Goal: Information Seeking & Learning: Learn about a topic

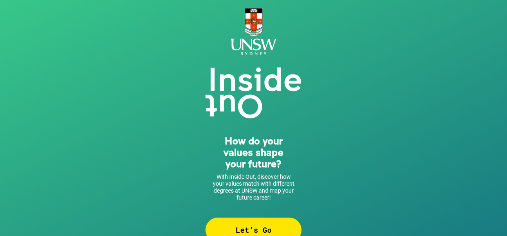
scroll to position [18, 0]
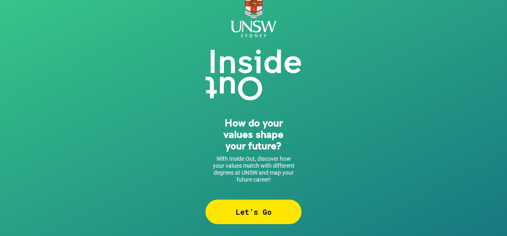
click at [249, 208] on div "Let’s Go" at bounding box center [253, 211] width 96 height 25
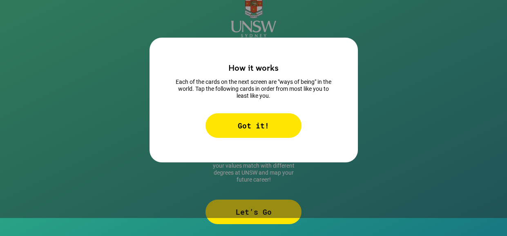
click at [258, 122] on div "Got it!" at bounding box center [253, 125] width 96 height 25
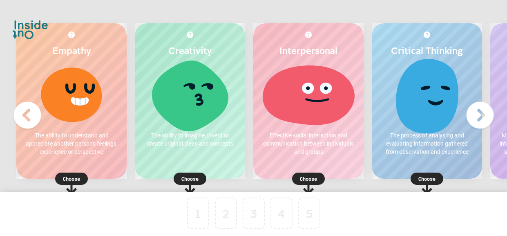
click at [93, 108] on div at bounding box center [72, 94] width 94 height 61
click at [69, 174] on p "Choose" at bounding box center [71, 178] width 110 height 8
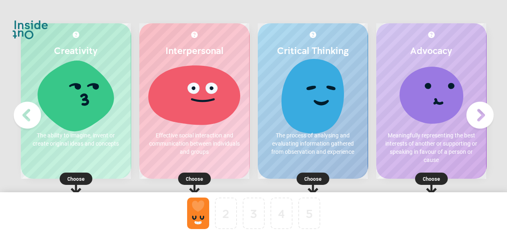
click at [81, 176] on p "Choose" at bounding box center [76, 178] width 110 height 8
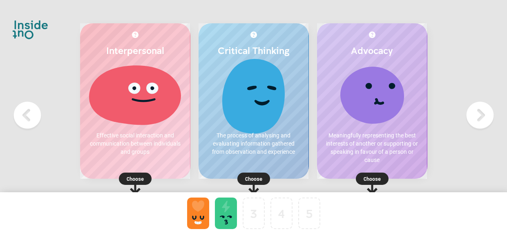
click at [147, 175] on rect at bounding box center [135, 178] width 33 height 12
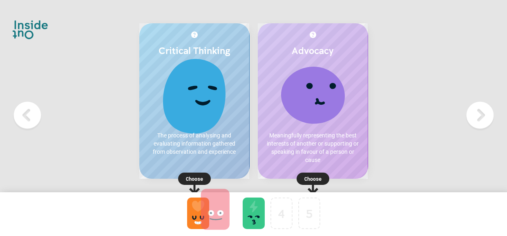
drag, startPoint x: 254, startPoint y: 212, endPoint x: 227, endPoint y: 208, distance: 26.9
click at [275, 197] on div "4" at bounding box center [281, 212] width 22 height 31
click at [317, 177] on p "Choose" at bounding box center [313, 178] width 110 height 8
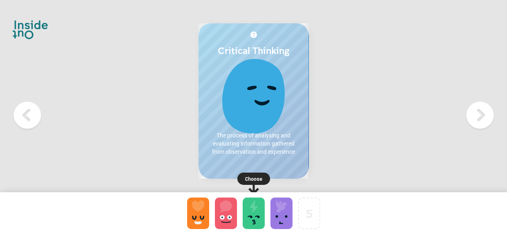
click at [259, 173] on rect at bounding box center [253, 178] width 33 height 12
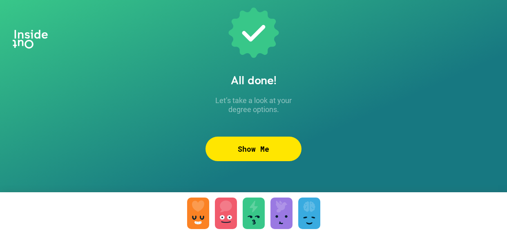
click at [260, 148] on div "Show Me" at bounding box center [253, 148] width 96 height 25
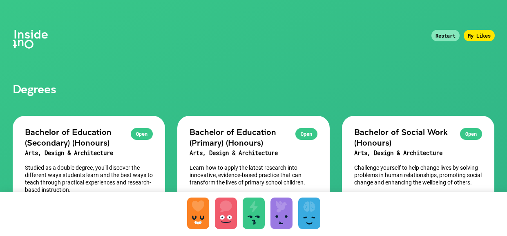
scroll to position [80, 0]
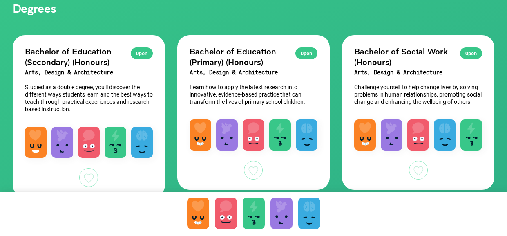
click at [122, 60] on h2 "Bachelor of Education (Secondary) (Honours)" at bounding box center [89, 56] width 128 height 21
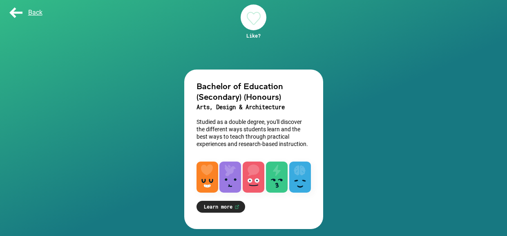
scroll to position [50, 0]
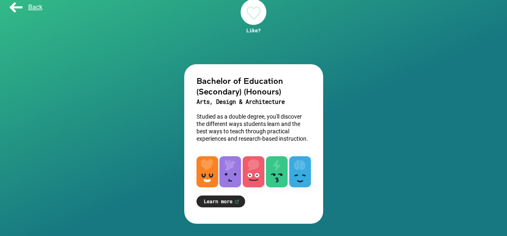
click at [252, 11] on div at bounding box center [254, 12] width 26 height 26
click at [220, 200] on link "Learn more" at bounding box center [220, 201] width 49 height 12
